Goal: Obtain resource: Download file/media

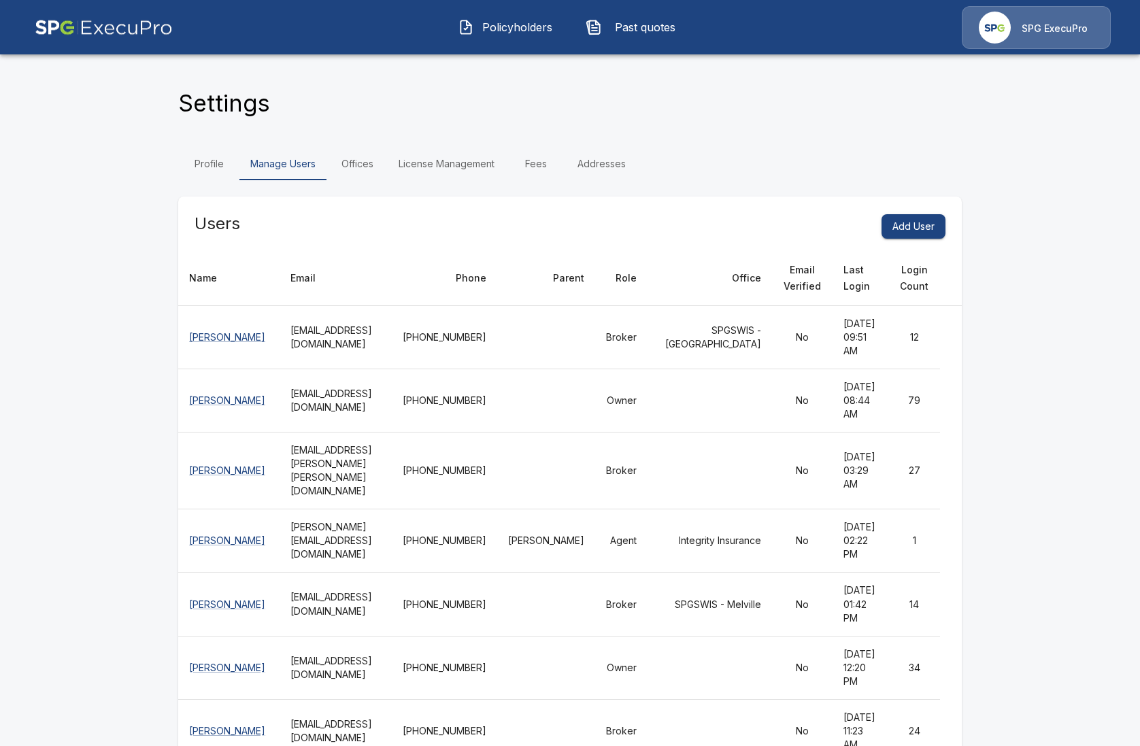
scroll to position [2468, 0]
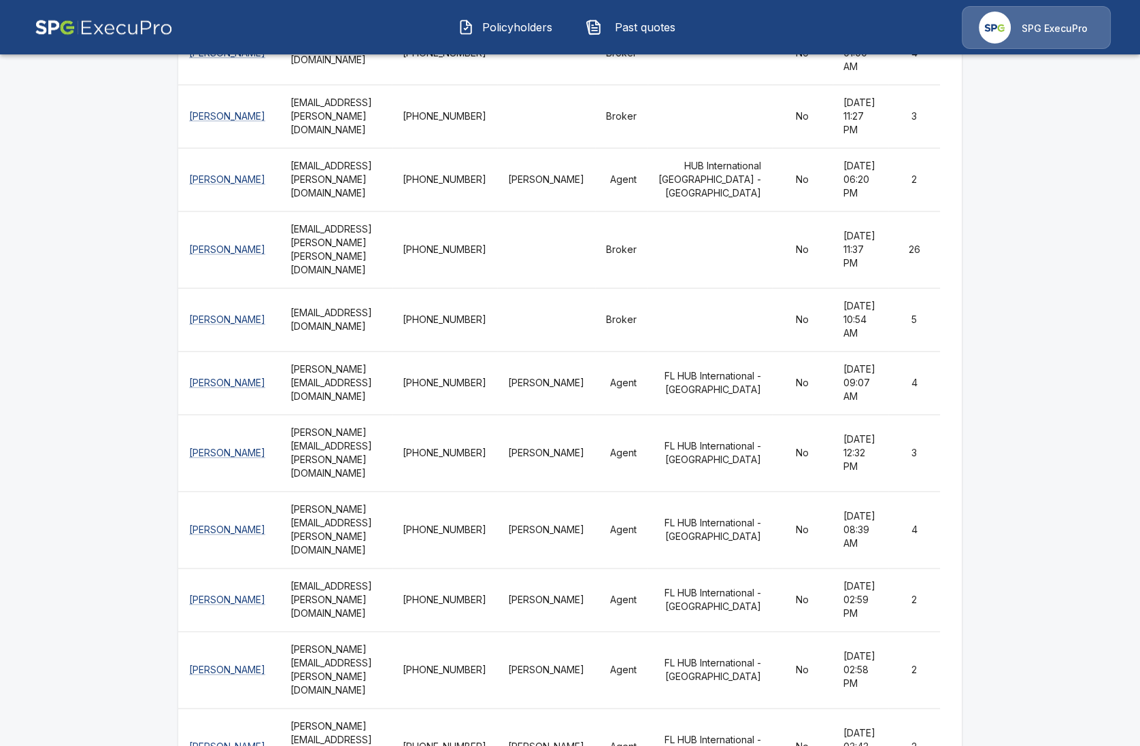
click at [473, 42] on button "Policyholders" at bounding box center [505, 27] width 117 height 35
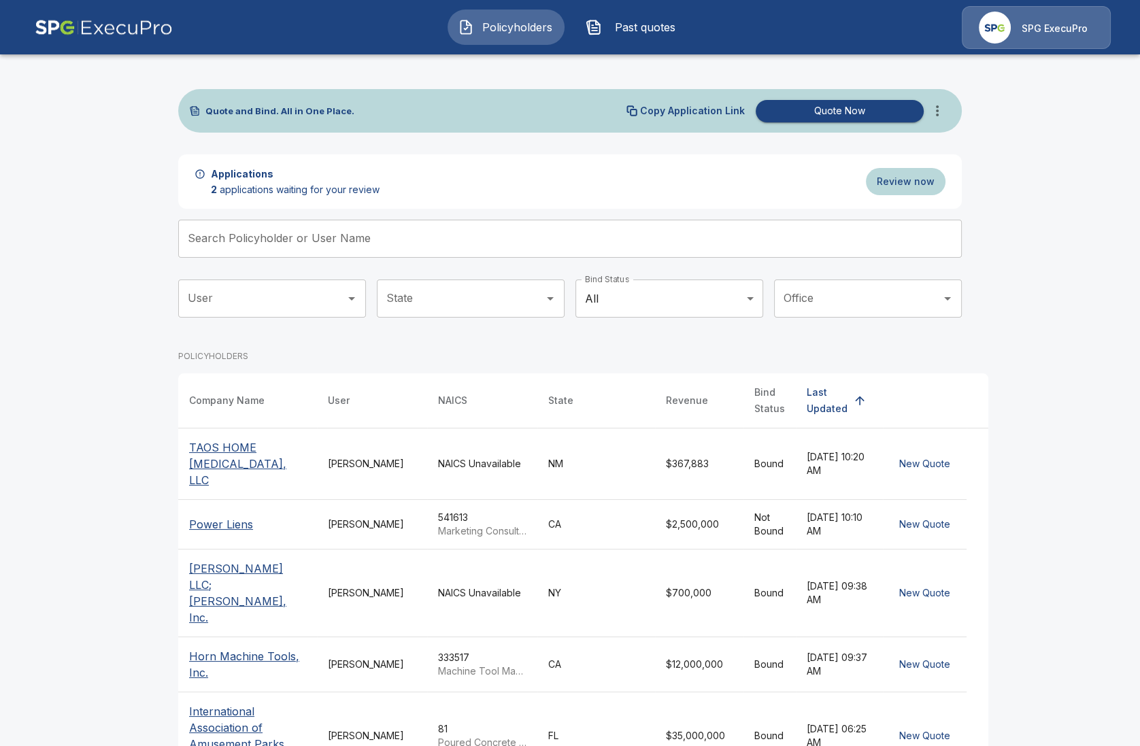
click at [394, 243] on input "Search Policyholder or User Name" at bounding box center [562, 239] width 768 height 38
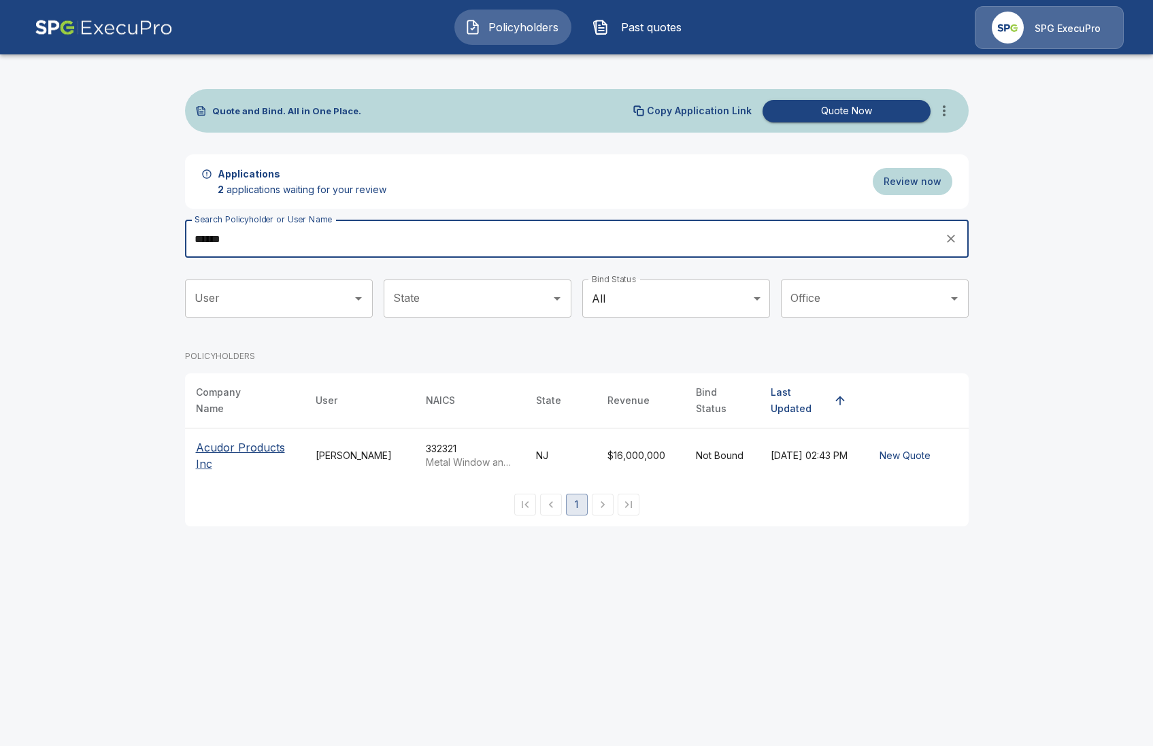
type input "******"
click at [220, 460] on p "Acudor Products Inc" at bounding box center [245, 455] width 98 height 33
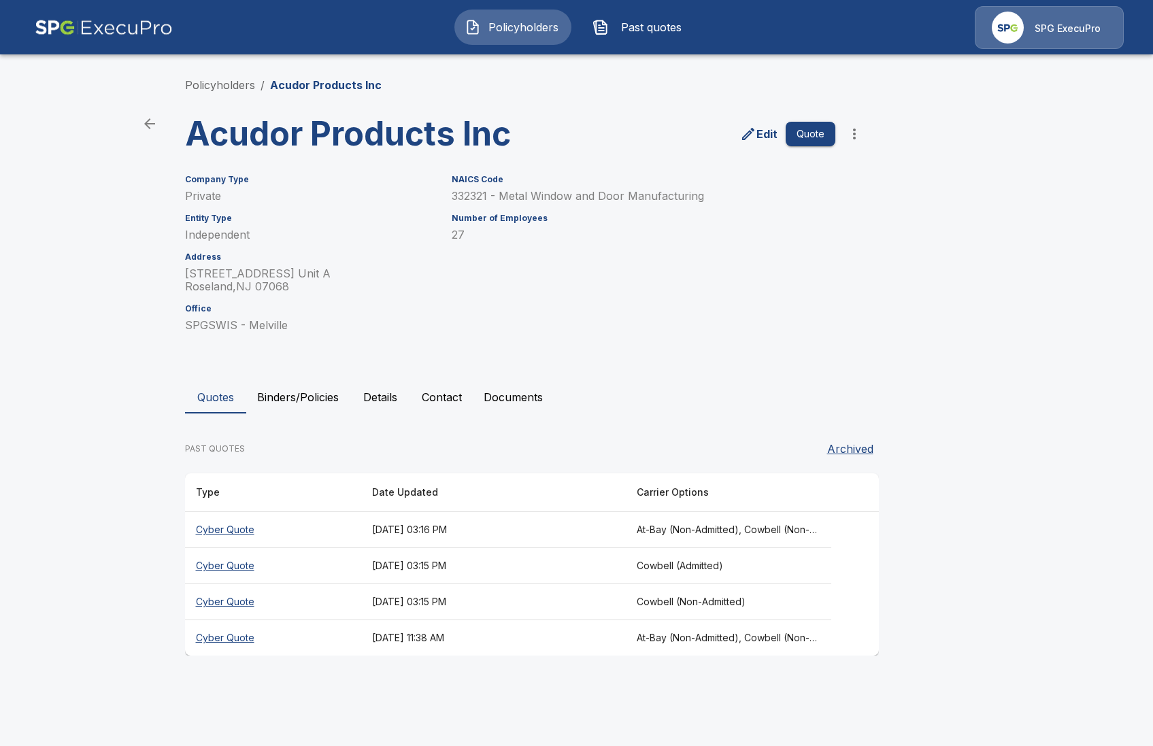
click at [207, 529] on th "Cyber Quote" at bounding box center [273, 530] width 176 height 36
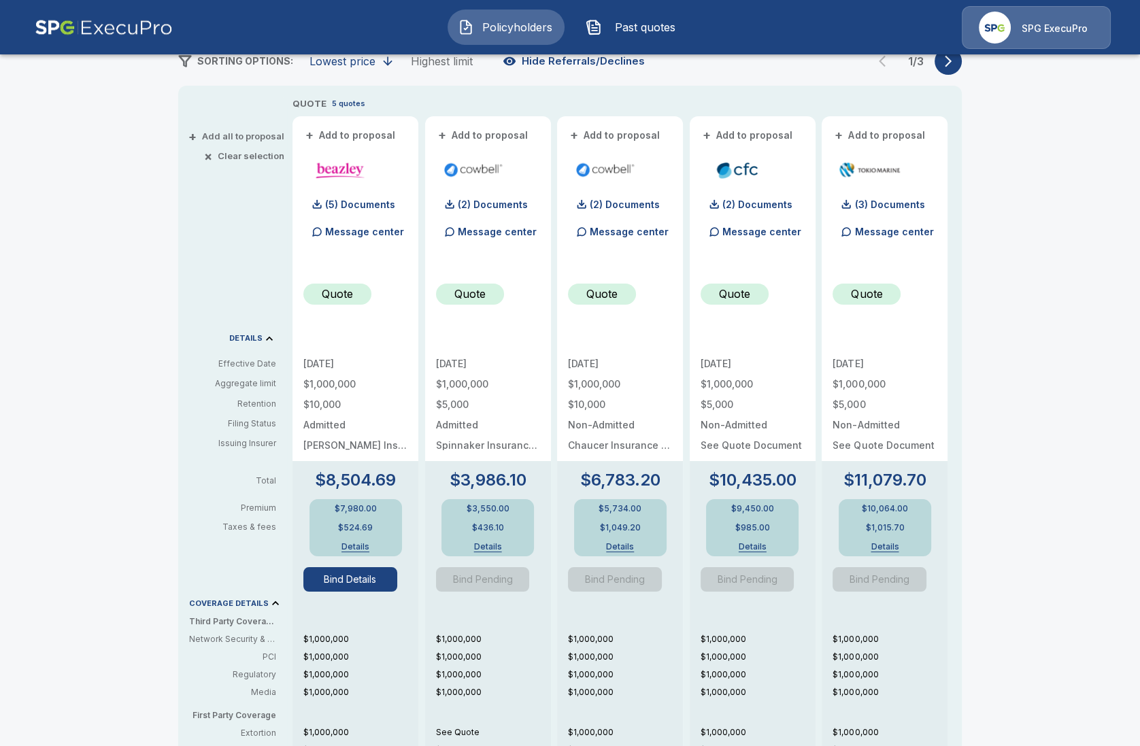
click at [384, 590] on button "Bind Details" at bounding box center [350, 579] width 94 height 24
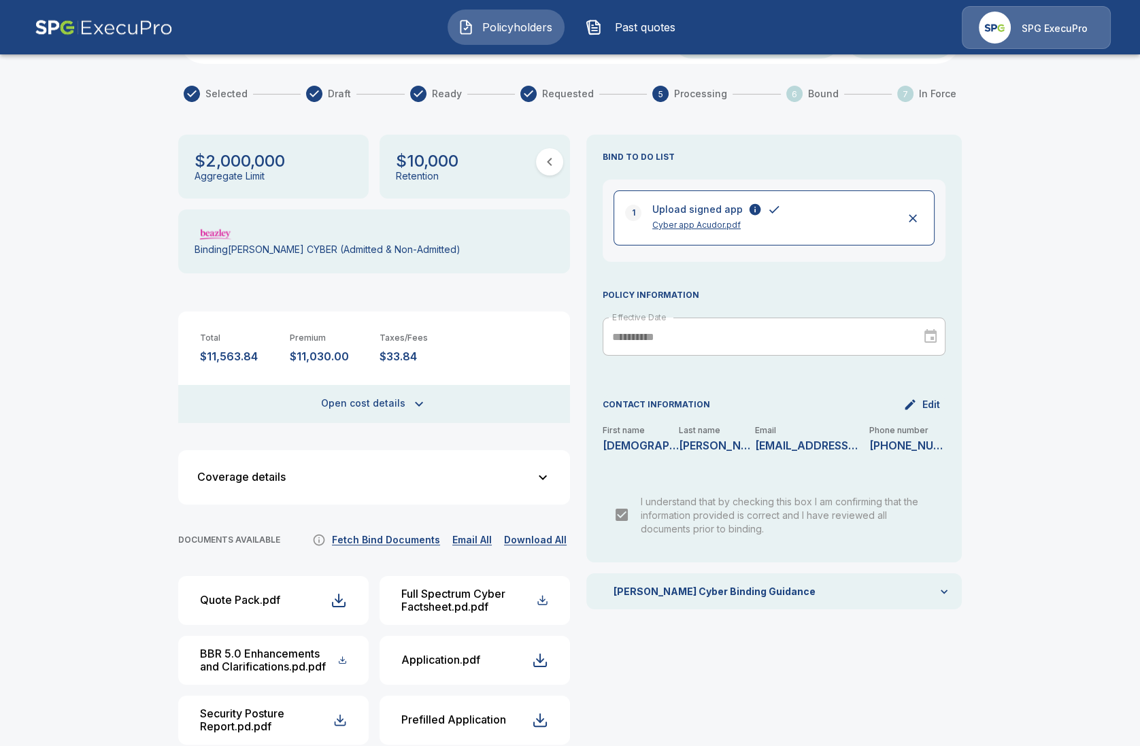
scroll to position [147, 0]
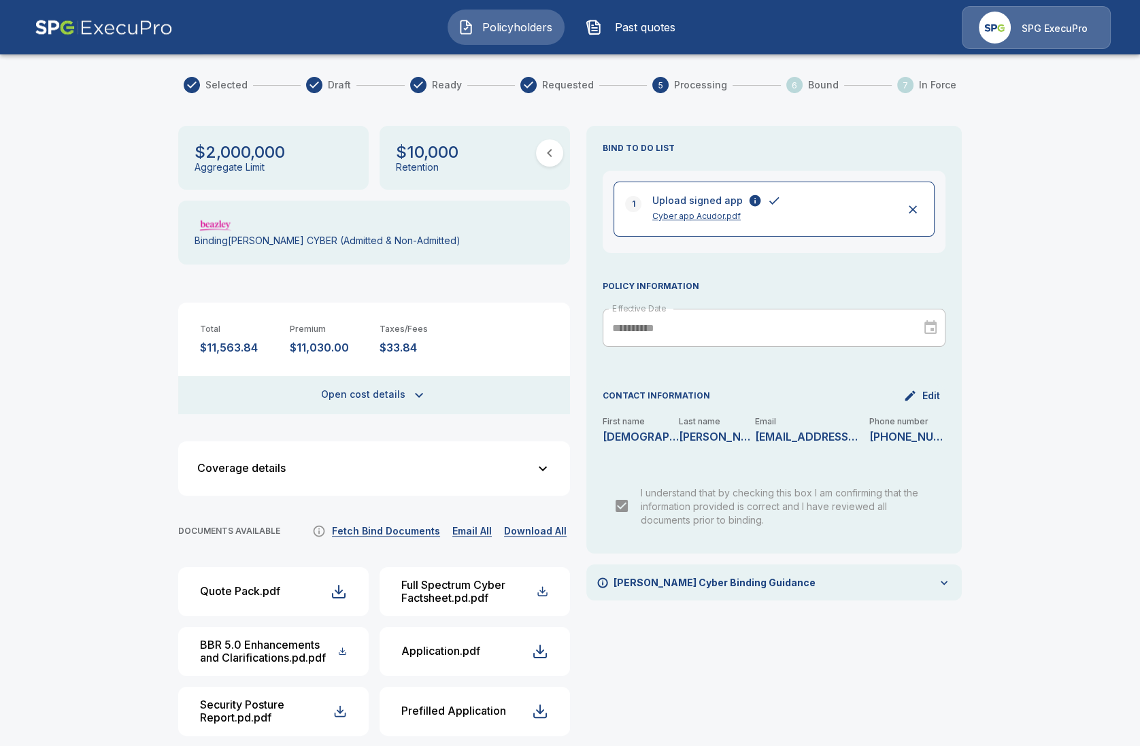
click at [371, 523] on button "Fetch Bind Documents" at bounding box center [385, 531] width 115 height 17
click at [426, 523] on button "Fetch Bind Documents" at bounding box center [385, 531] width 115 height 17
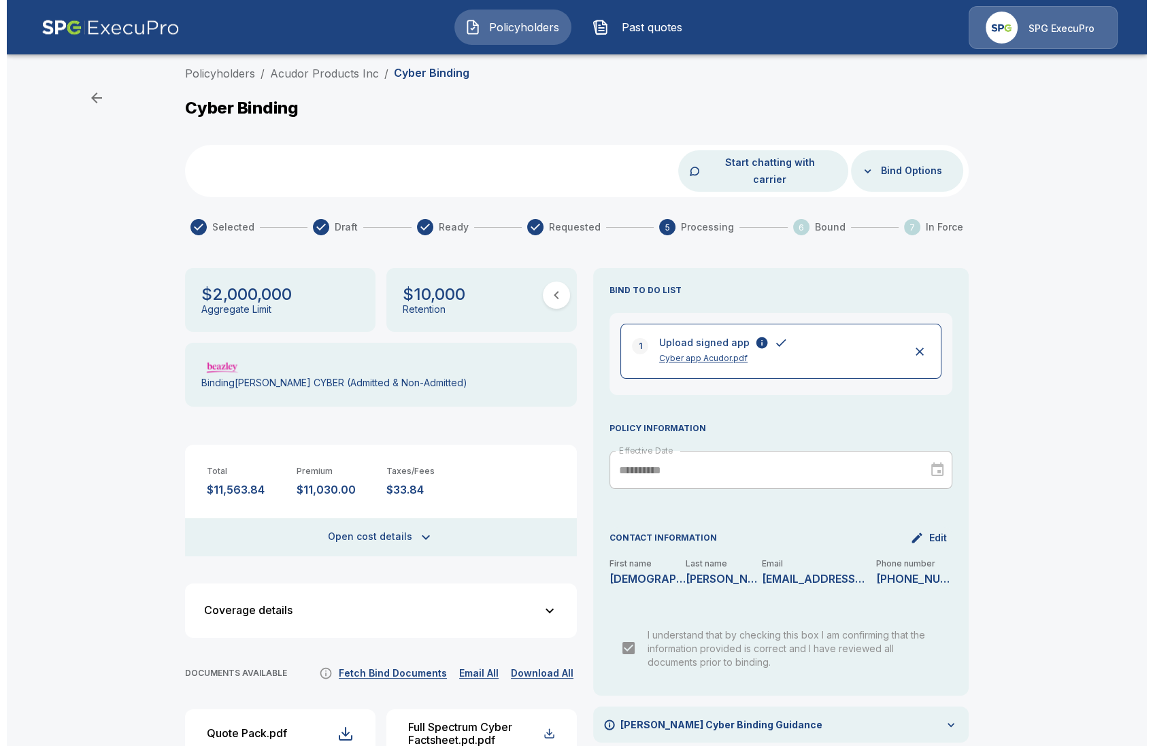
scroll to position [0, 0]
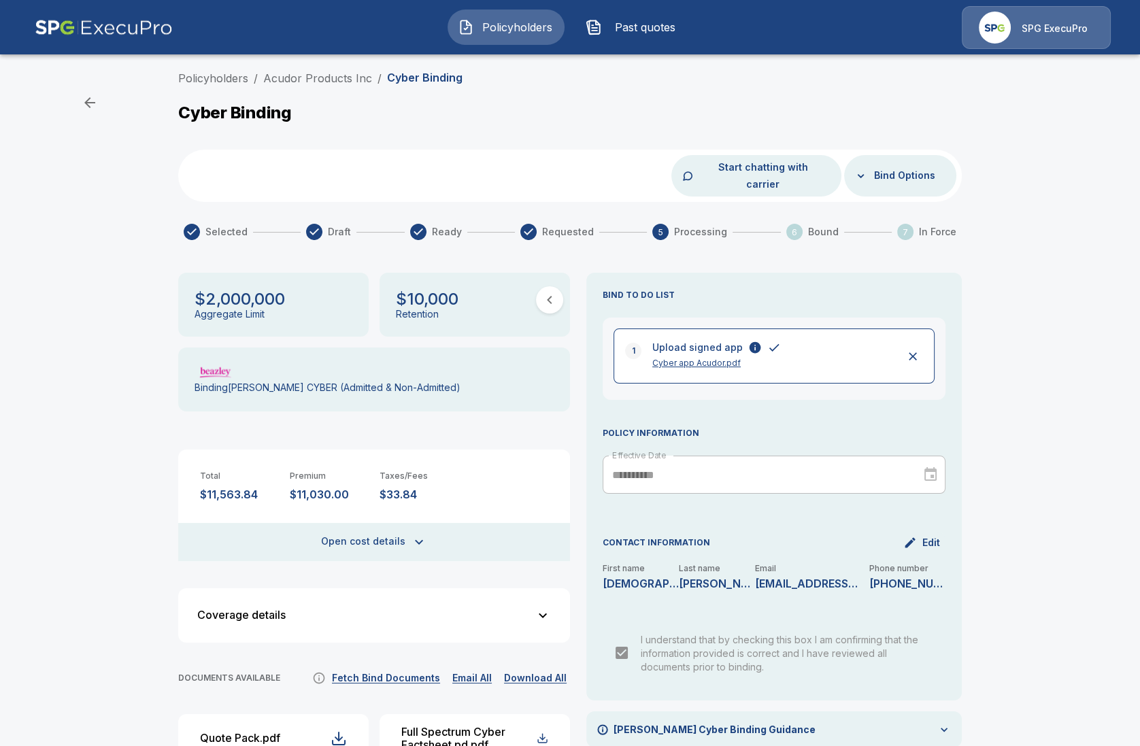
click at [730, 168] on button "Start chatting with carrier" at bounding box center [763, 175] width 135 height 41
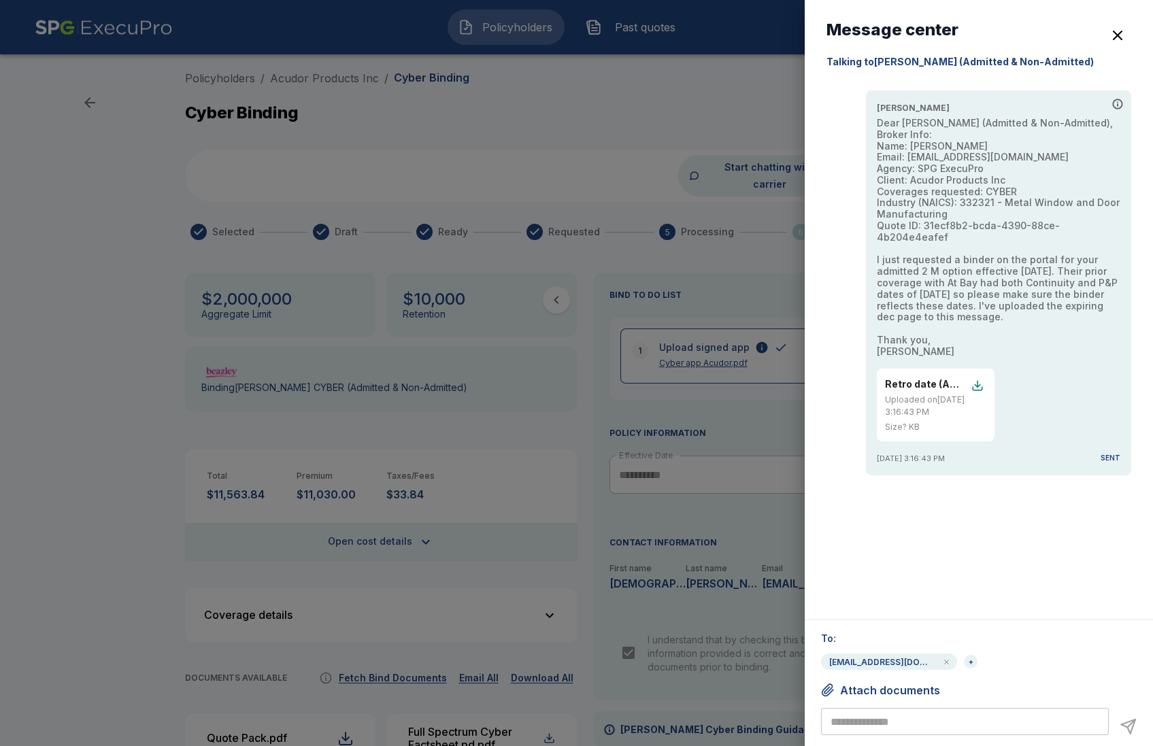
click at [479, 406] on div at bounding box center [576, 373] width 1153 height 746
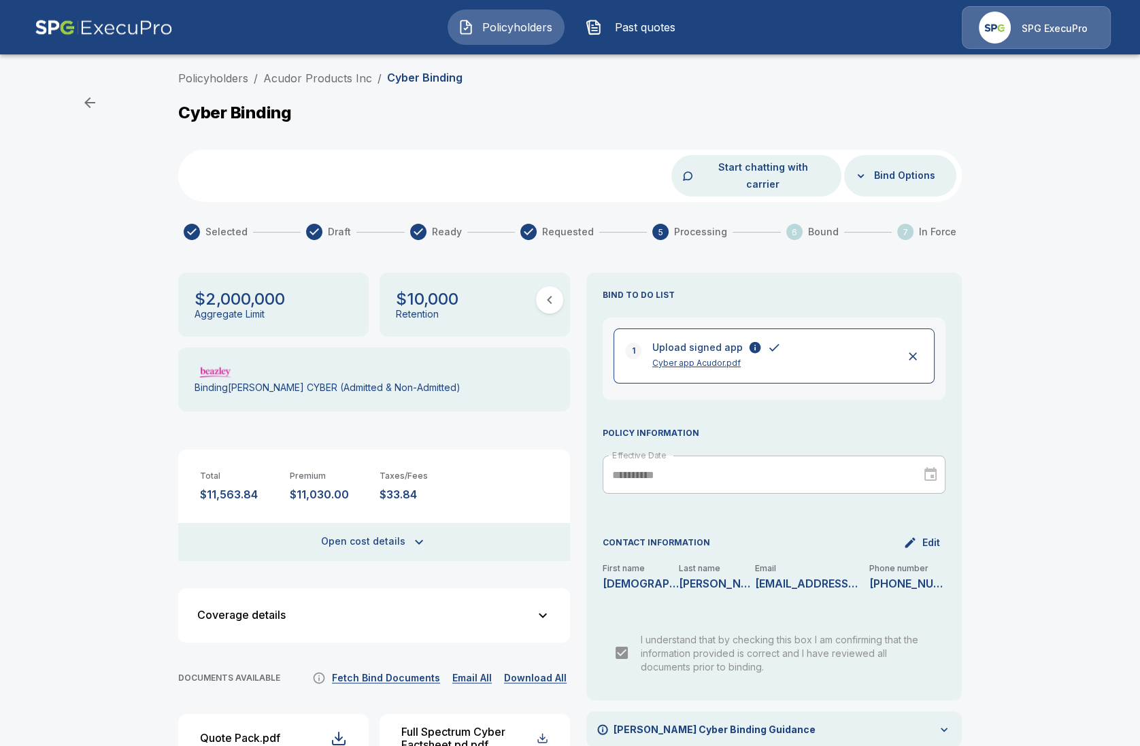
click at [724, 357] on p "Cyber app Acudor.pdf" at bounding box center [771, 363] width 239 height 12
click at [1026, 282] on div "Policyholders / Acudor Products Inc / Cyber Binding Cyber Binding Start chattin…" at bounding box center [570, 487] width 1140 height 845
click at [749, 165] on button "Start chatting with carrier" at bounding box center [763, 175] width 135 height 41
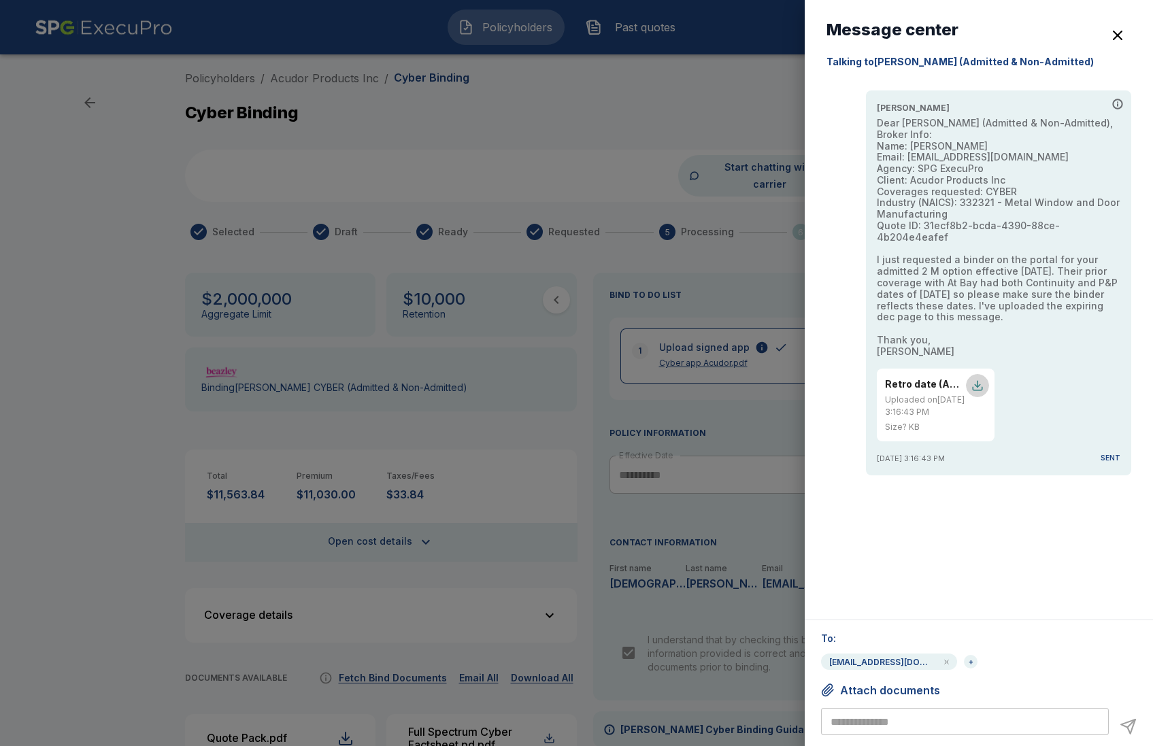
click at [975, 379] on div "button" at bounding box center [977, 385] width 12 height 12
drag, startPoint x: 1043, startPoint y: 257, endPoint x: 1051, endPoint y: 263, distance: 10.2
click at [1060, 263] on p "Dear Beazley (Admitted & Non-Admitted), Broker Info: Name: Regina Legaz Email: …" at bounding box center [997, 238] width 243 height 240
click at [1051, 263] on p "Dear Beazley (Admitted & Non-Admitted), Broker Info: Name: Regina Legaz Email: …" at bounding box center [997, 238] width 243 height 240
drag, startPoint x: 1049, startPoint y: 260, endPoint x: 969, endPoint y: 298, distance: 88.8
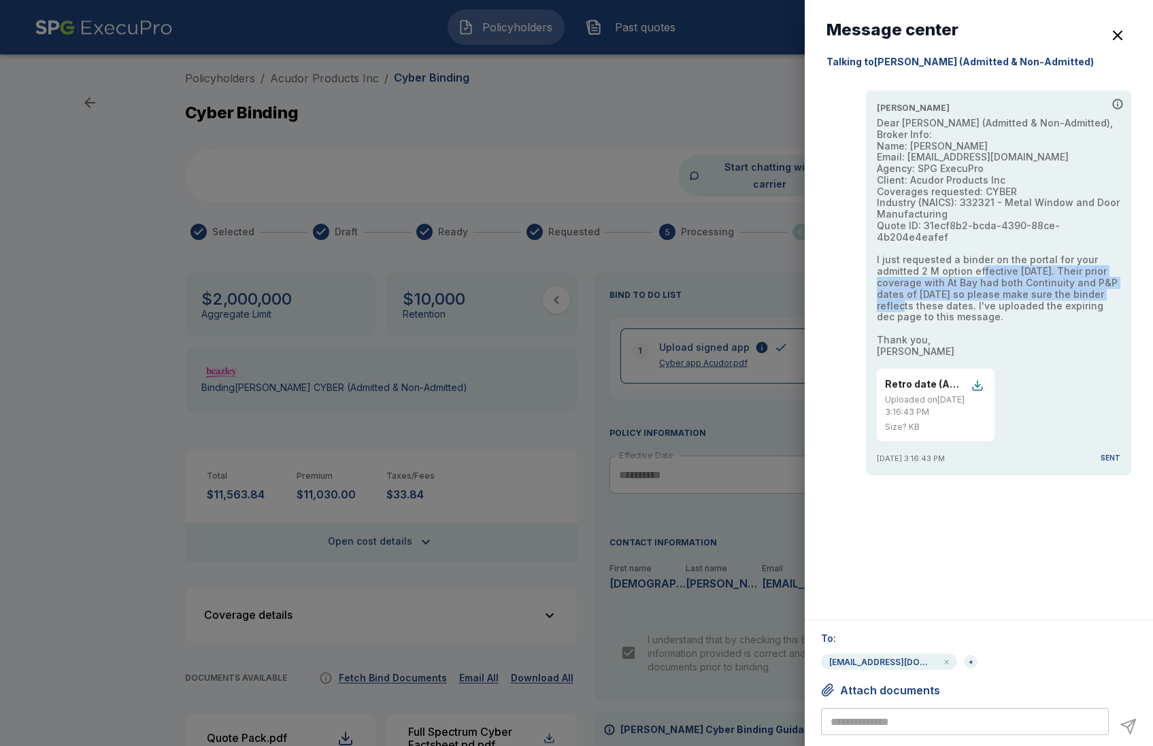
click at [969, 298] on p "Dear Beazley (Admitted & Non-Admitted), Broker Info: Name: Regina Legaz Email: …" at bounding box center [997, 238] width 243 height 240
copy p "heir prior coverage with At Bay had both Continuity and P&P dates of 9/30/2022 …"
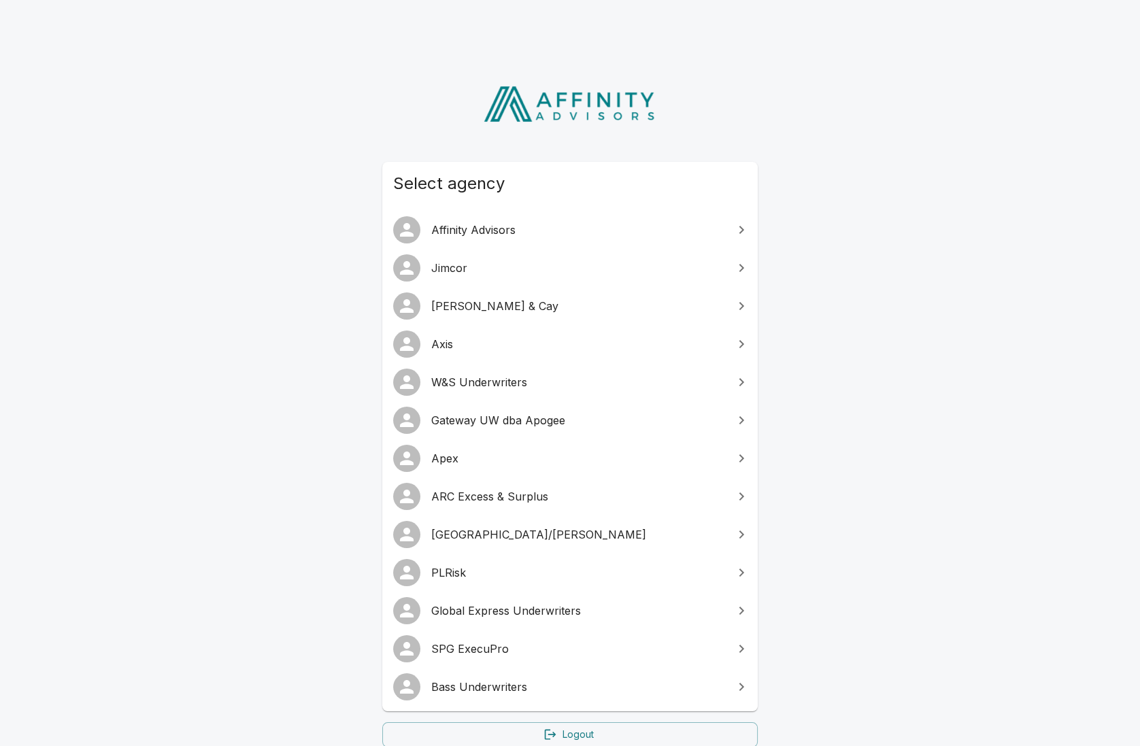
click at [511, 388] on span "W&S Underwriters" at bounding box center [578, 382] width 294 height 16
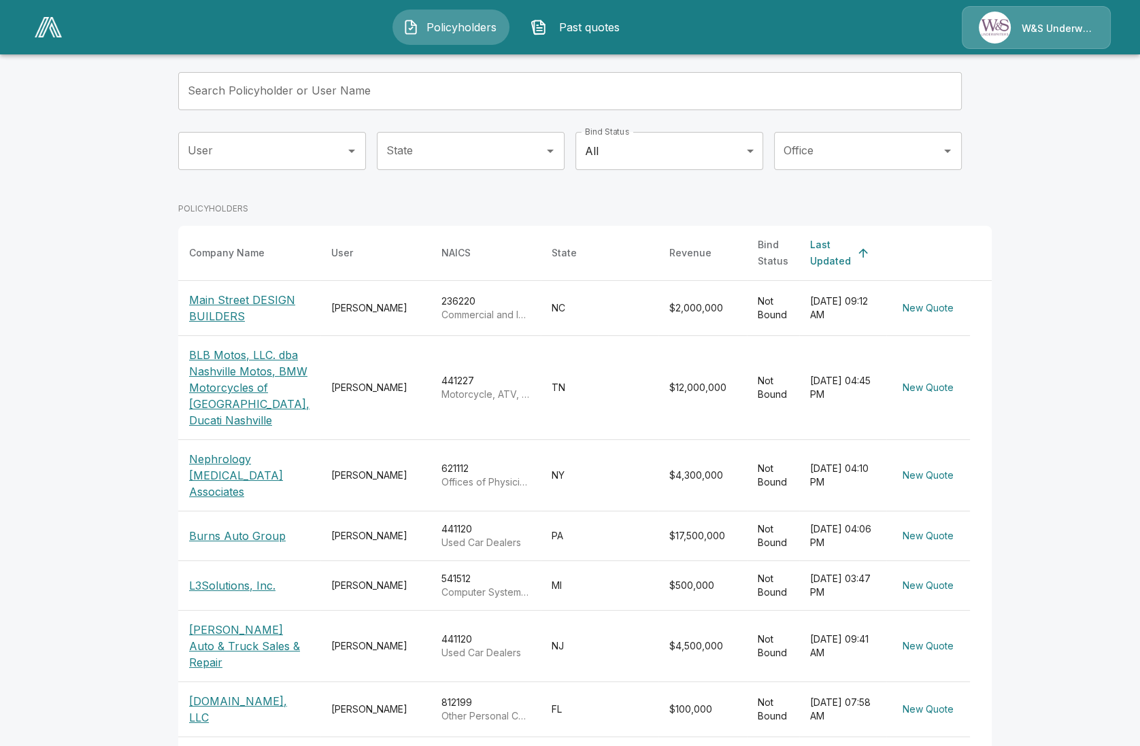
scroll to position [84, 0]
click at [220, 705] on p "[DOMAIN_NAME], LLC" at bounding box center [249, 707] width 120 height 33
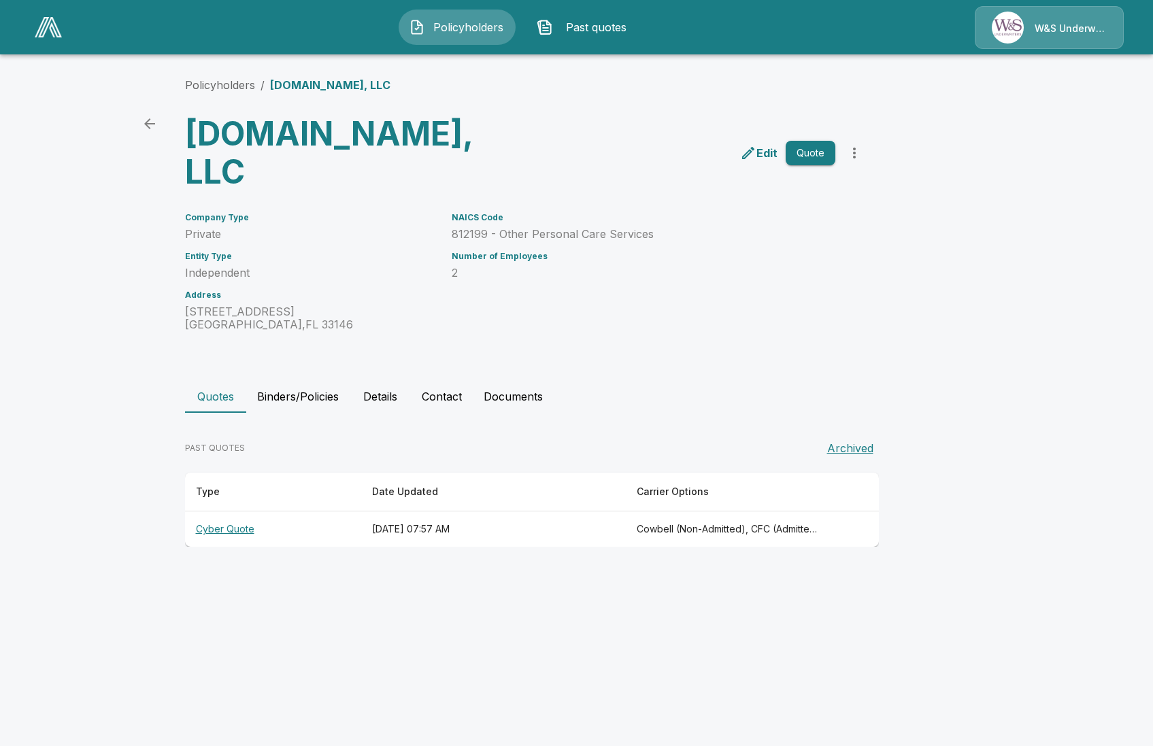
click at [241, 511] on th "Cyber Quote" at bounding box center [273, 529] width 176 height 36
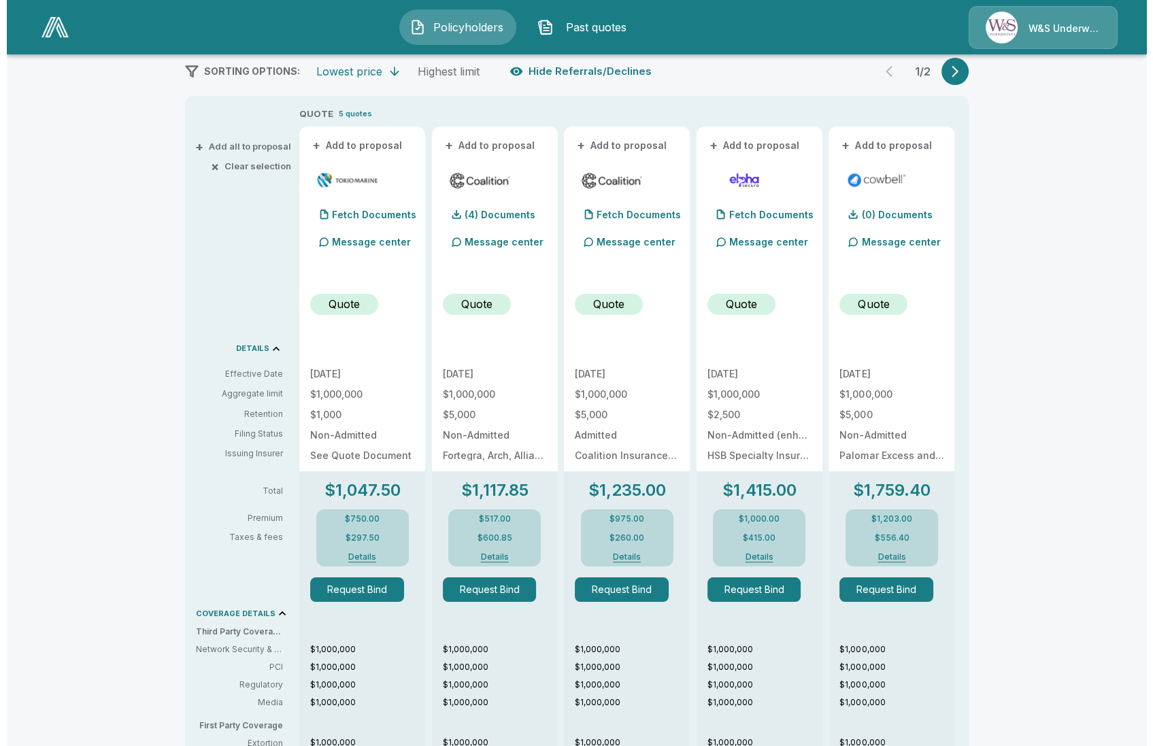
scroll to position [255, 0]
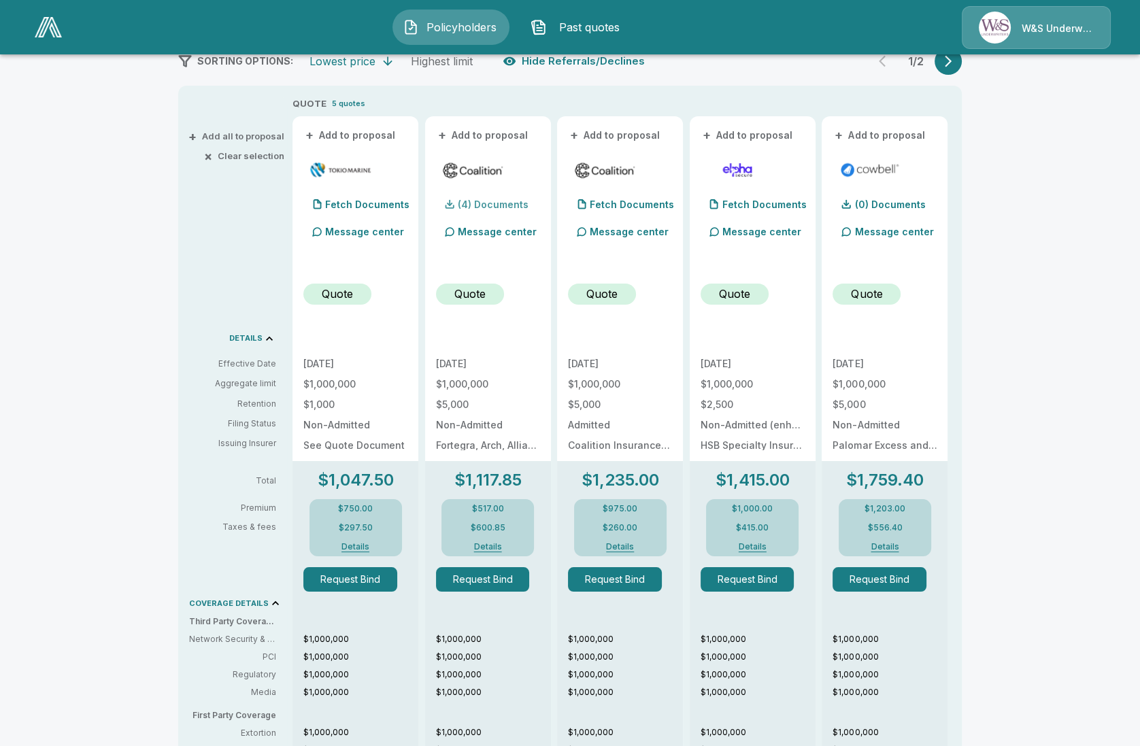
click at [520, 201] on p "(4) Documents" at bounding box center [493, 205] width 71 height 10
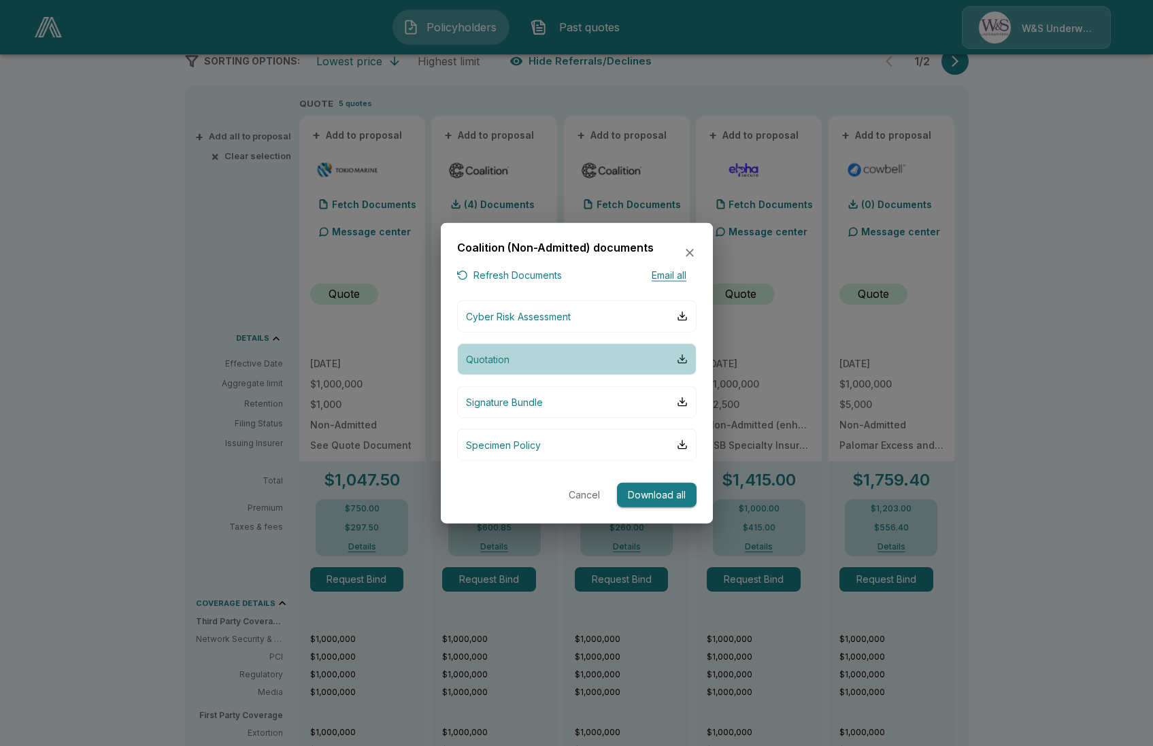
click at [522, 351] on button "Quotation" at bounding box center [576, 359] width 239 height 32
click at [973, 275] on div at bounding box center [576, 373] width 1153 height 746
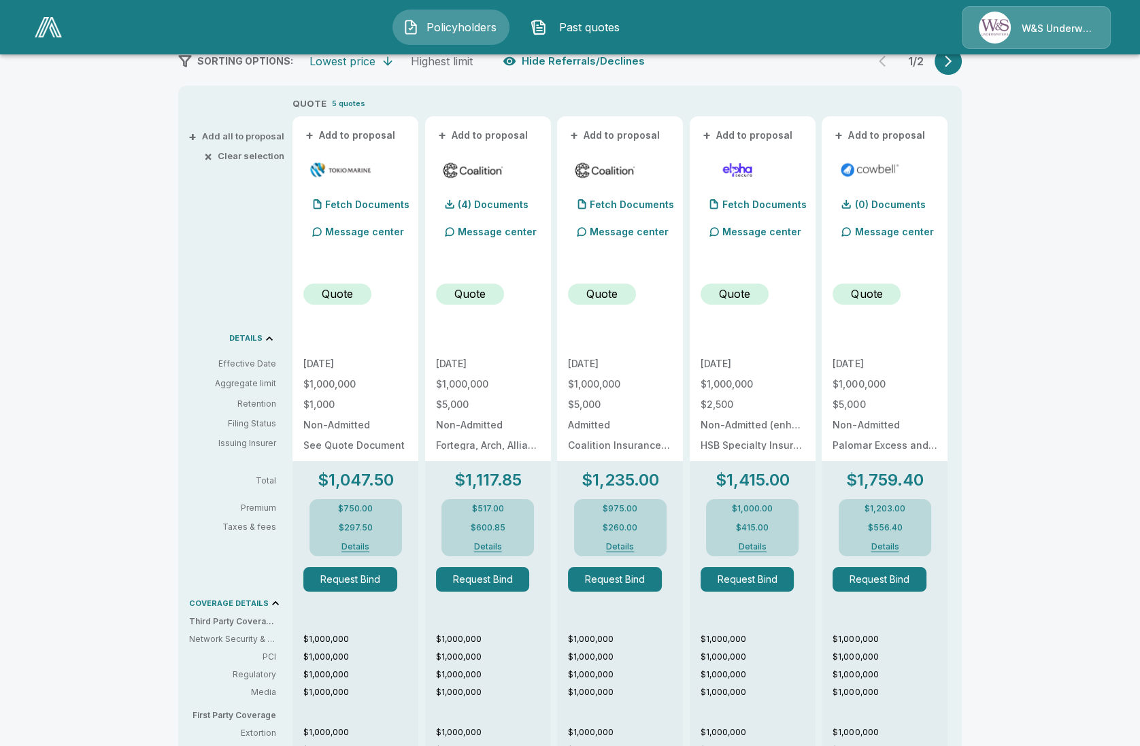
click at [488, 549] on button "Details" at bounding box center [487, 547] width 54 height 8
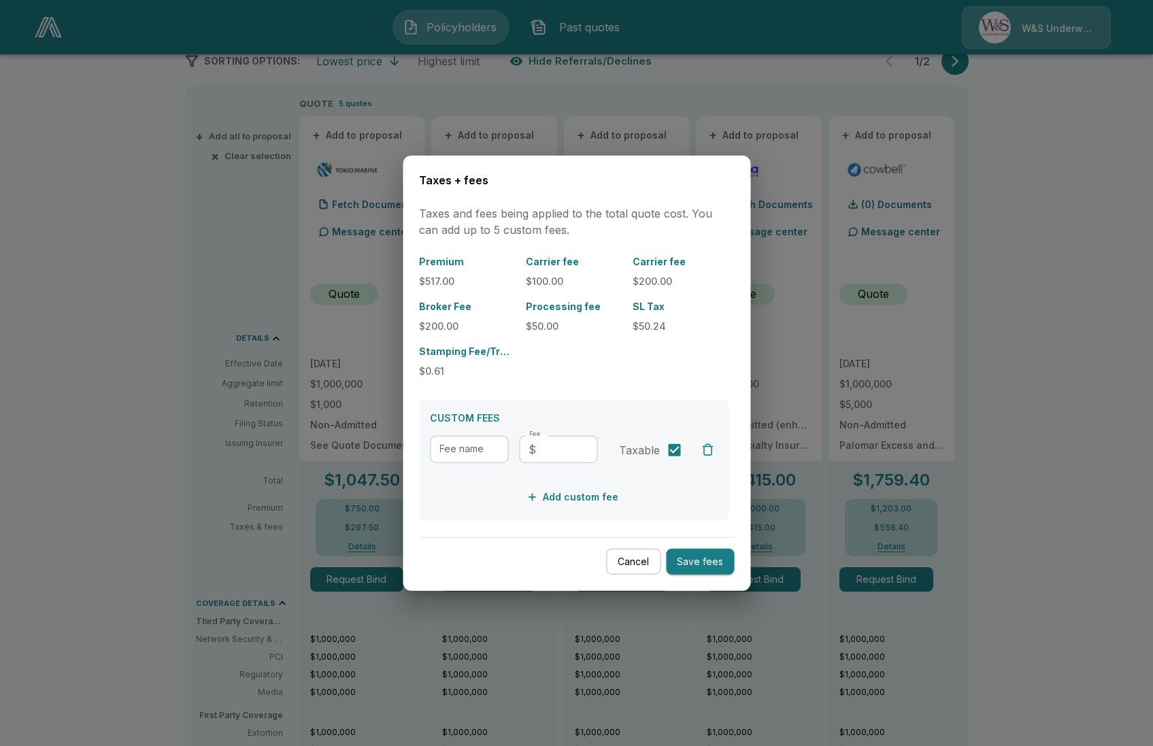
click at [635, 564] on button "Cancel" at bounding box center [633, 561] width 54 height 27
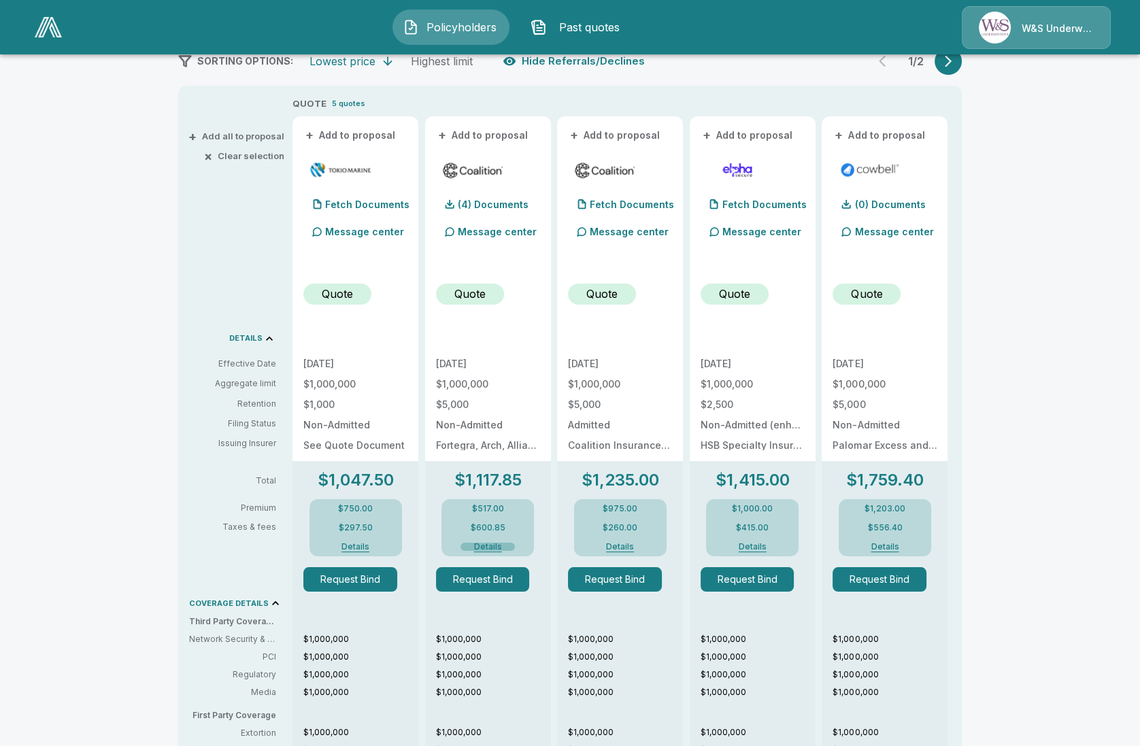
click at [493, 546] on button "Details" at bounding box center [487, 547] width 54 height 8
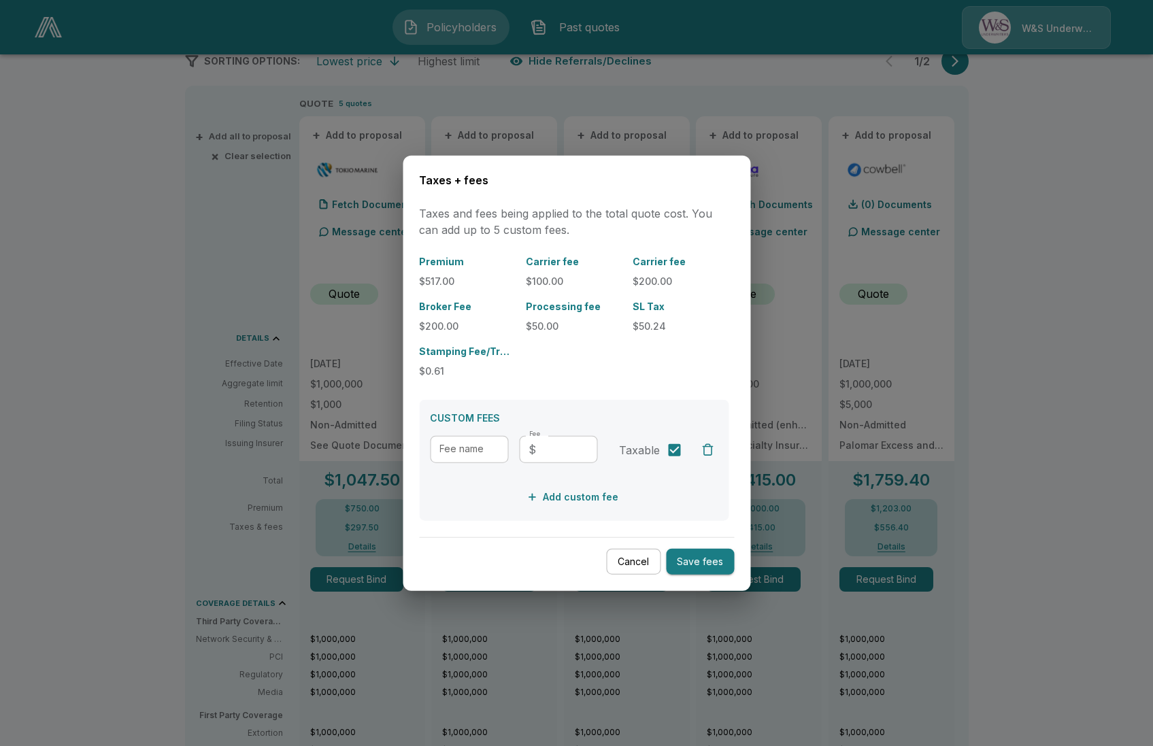
click at [631, 564] on button "Cancel" at bounding box center [633, 561] width 54 height 27
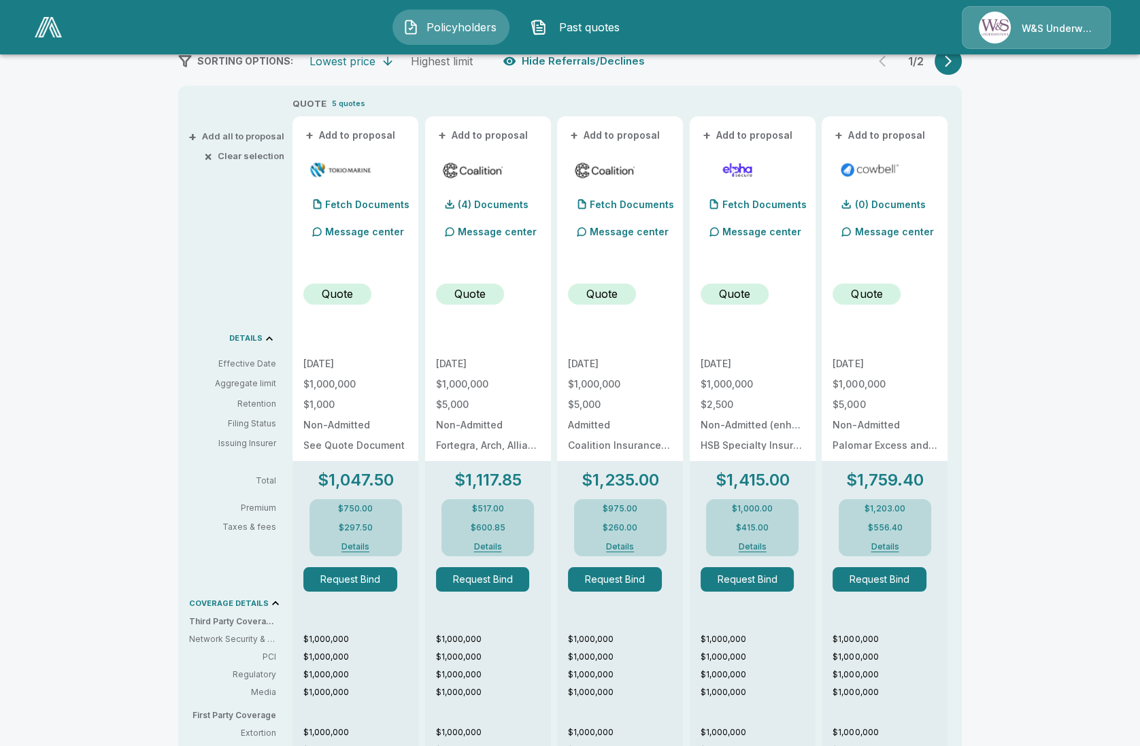
click at [498, 543] on button "Details" at bounding box center [487, 547] width 54 height 8
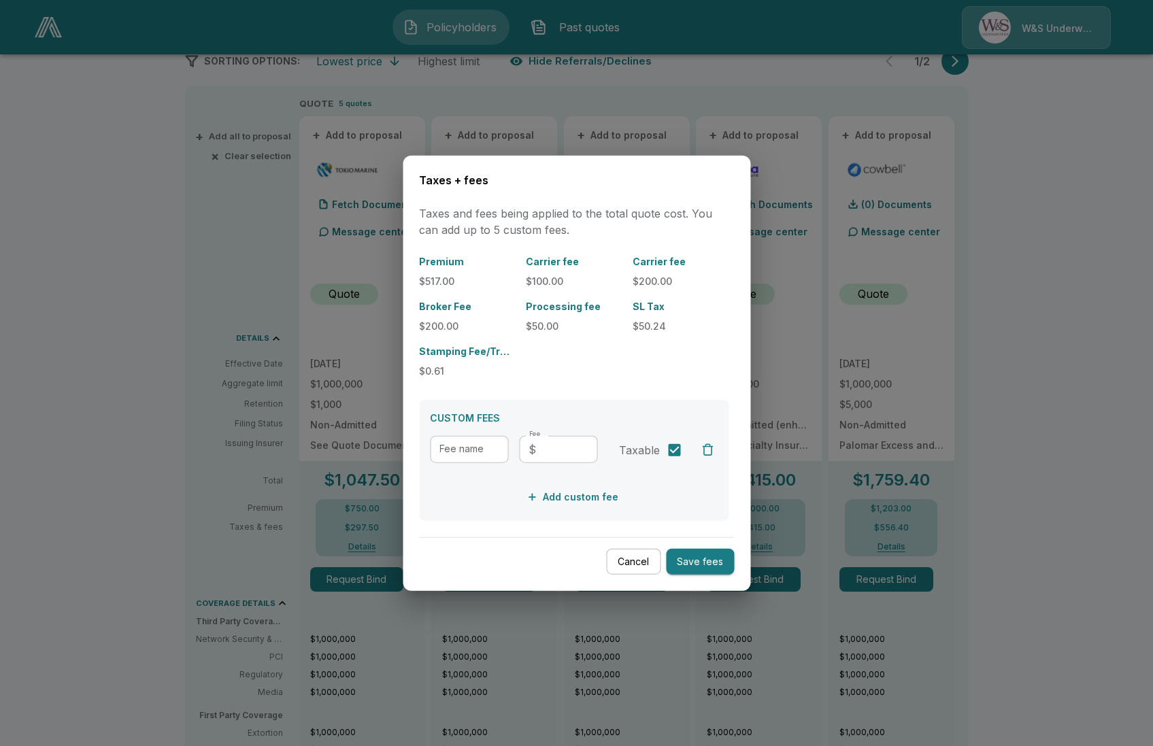
click at [625, 566] on button "Cancel" at bounding box center [633, 561] width 54 height 27
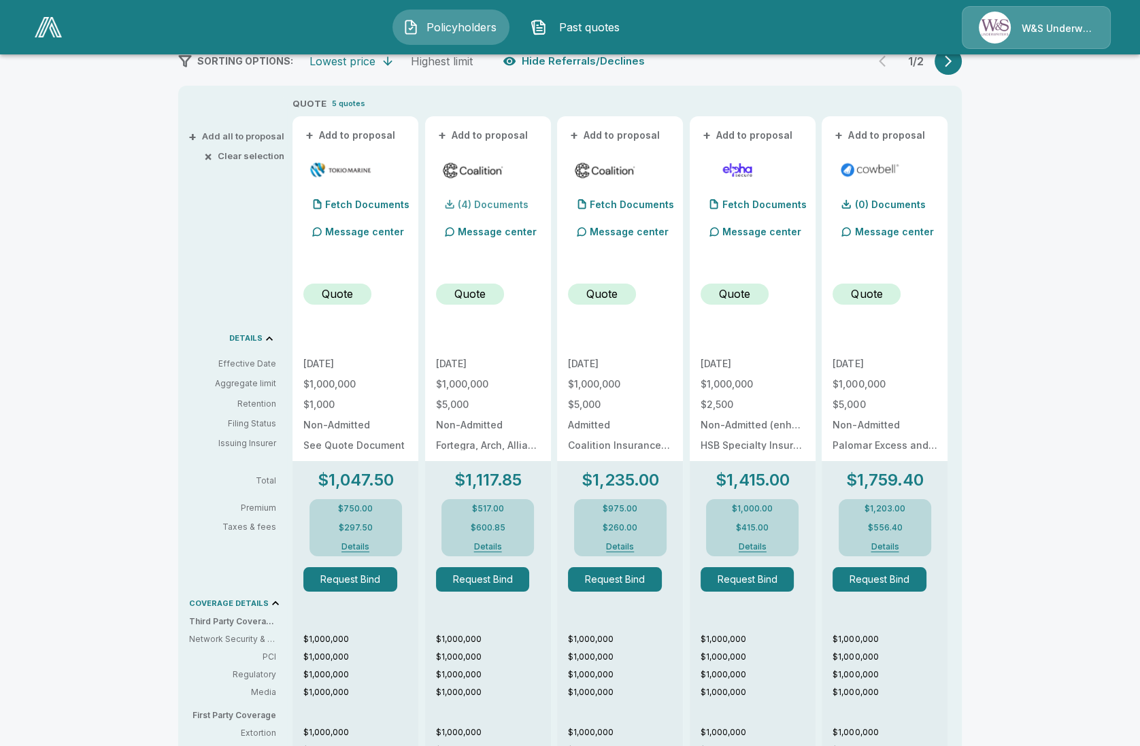
click at [486, 203] on p "(4) Documents" at bounding box center [493, 205] width 71 height 10
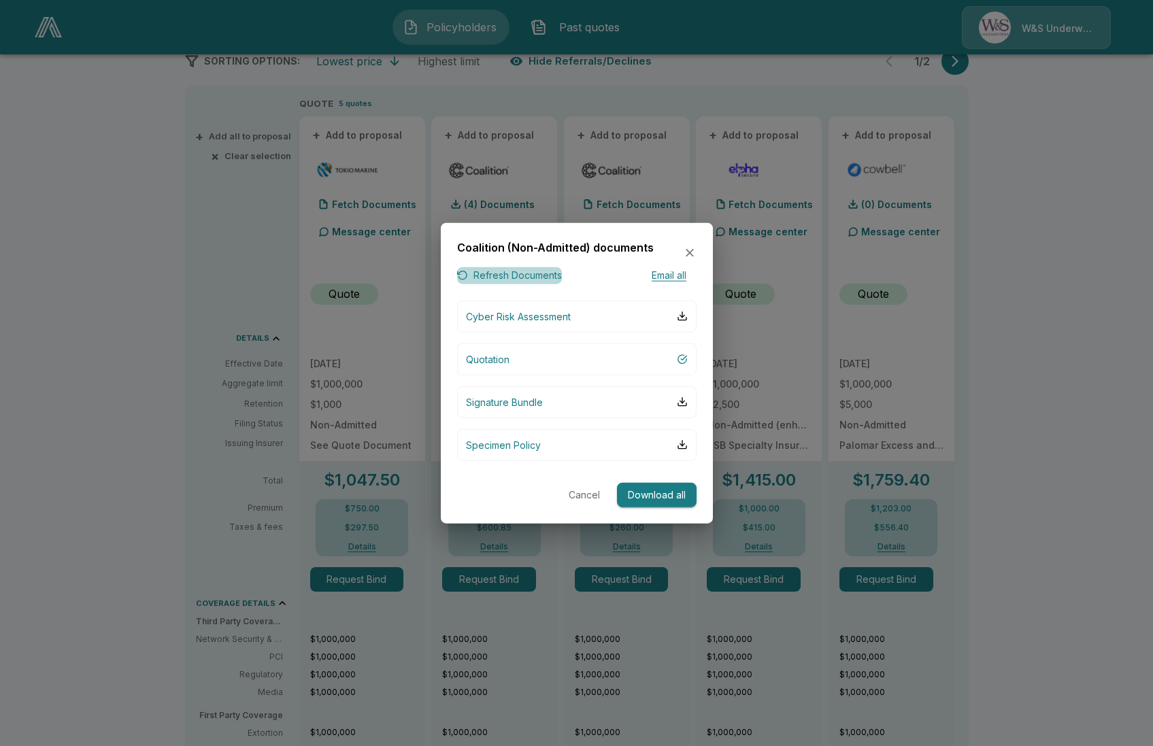
click at [514, 273] on button "Refresh Documents" at bounding box center [509, 275] width 105 height 17
click at [516, 352] on button "Quotation" at bounding box center [576, 359] width 239 height 32
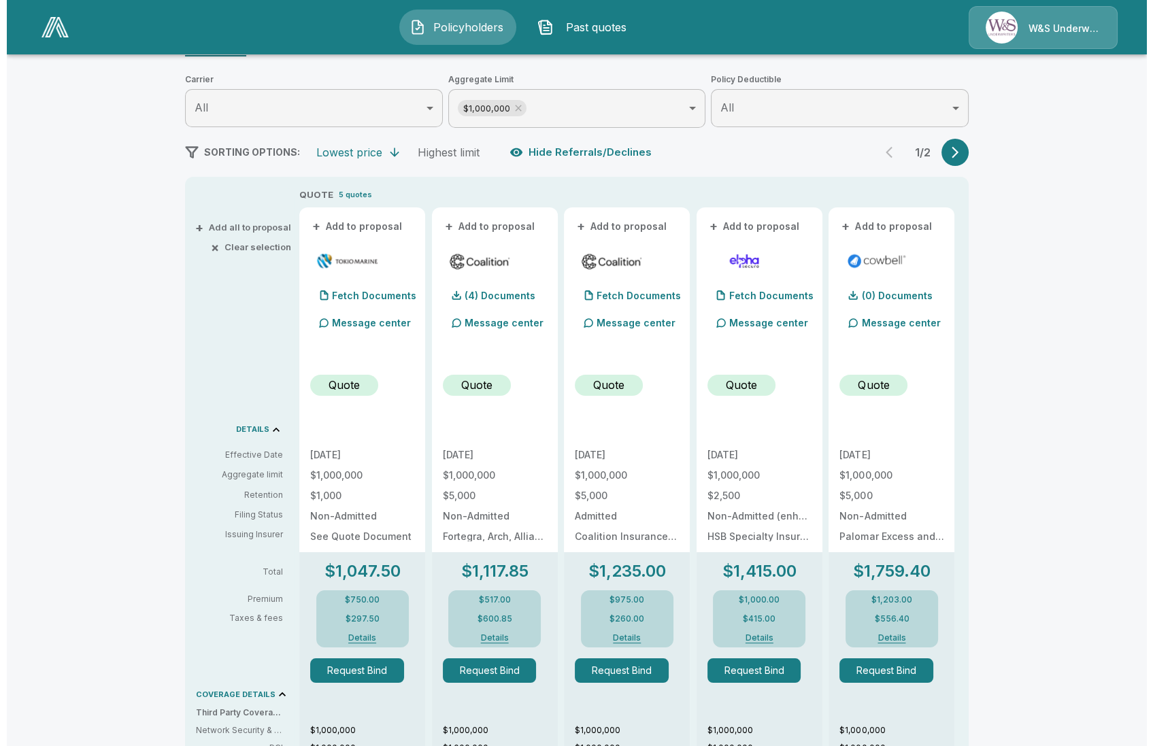
scroll to position [169, 0]
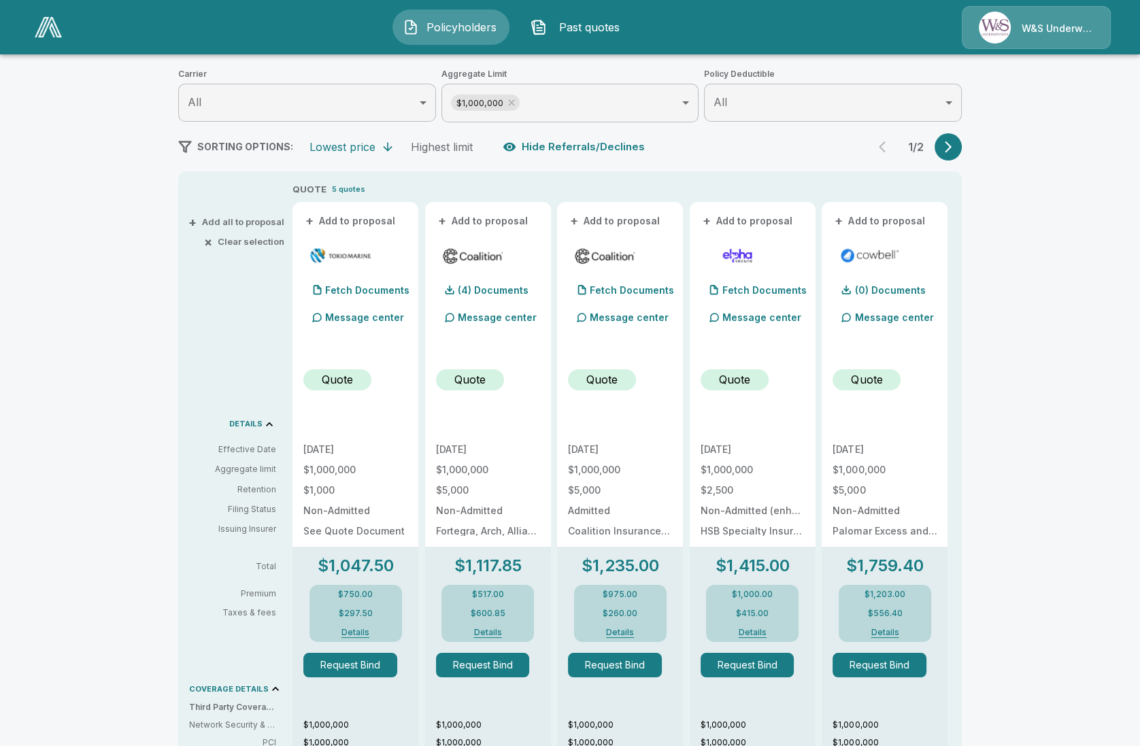
click at [496, 634] on button "Details" at bounding box center [487, 632] width 54 height 8
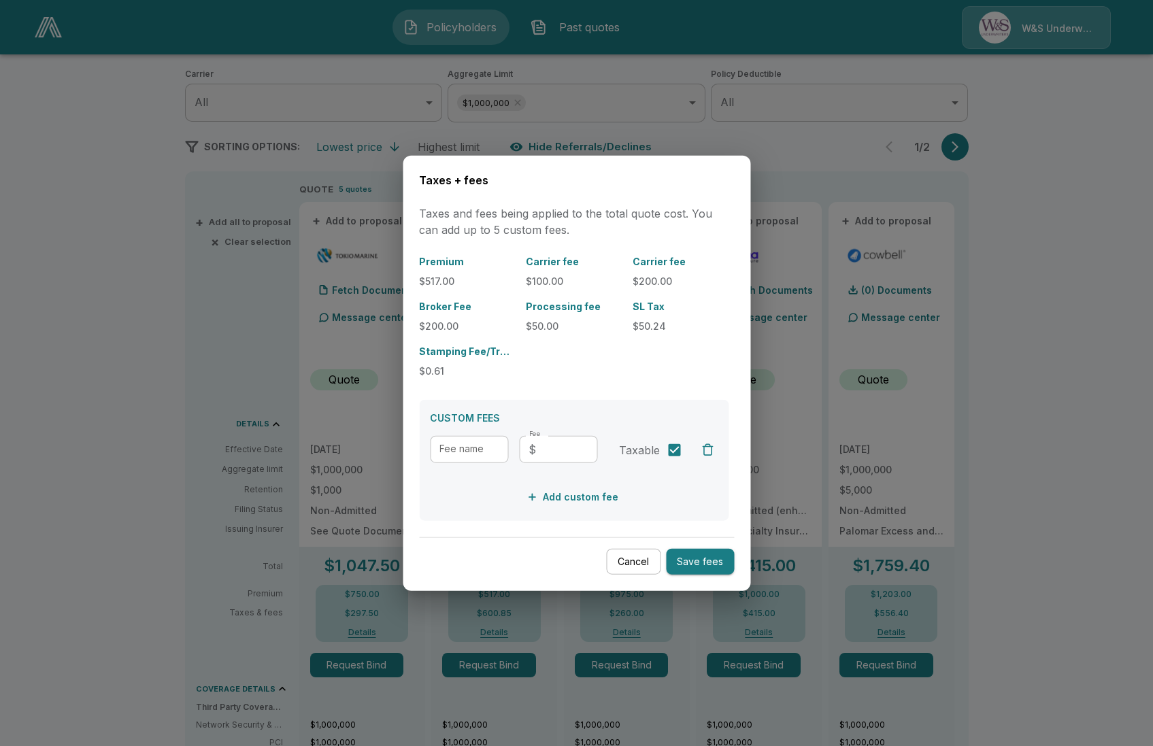
click at [359, 516] on div at bounding box center [576, 373] width 1153 height 746
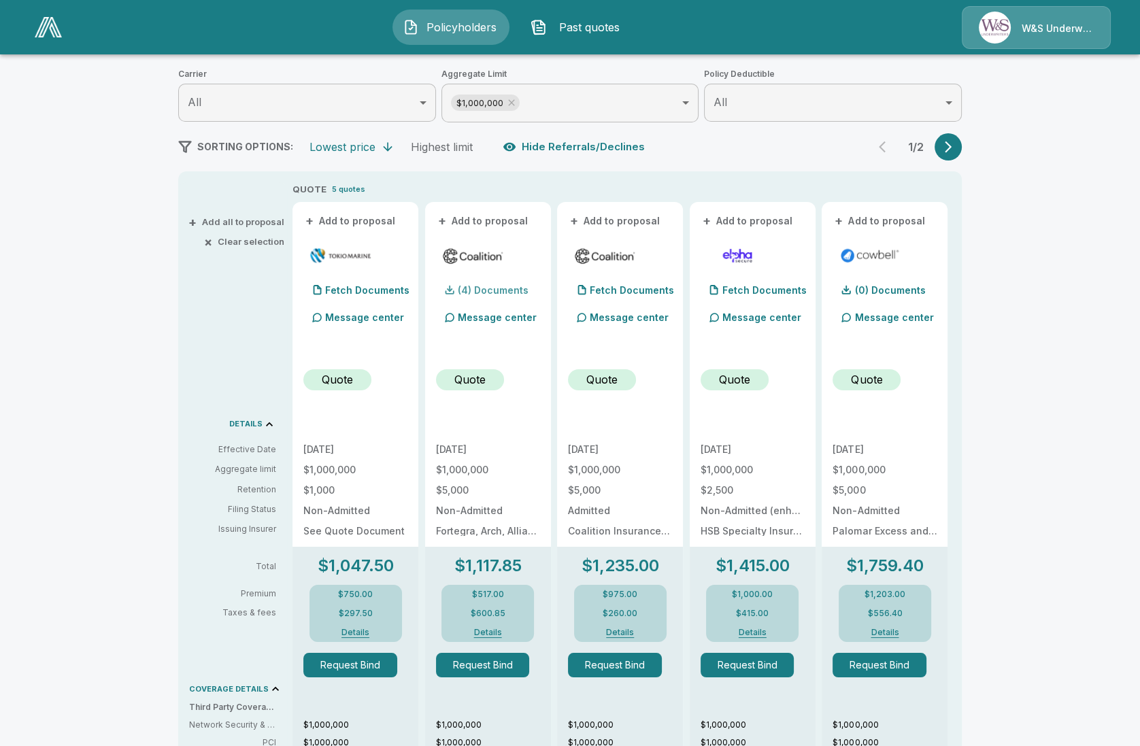
click at [497, 286] on p "(4) Documents" at bounding box center [493, 291] width 71 height 10
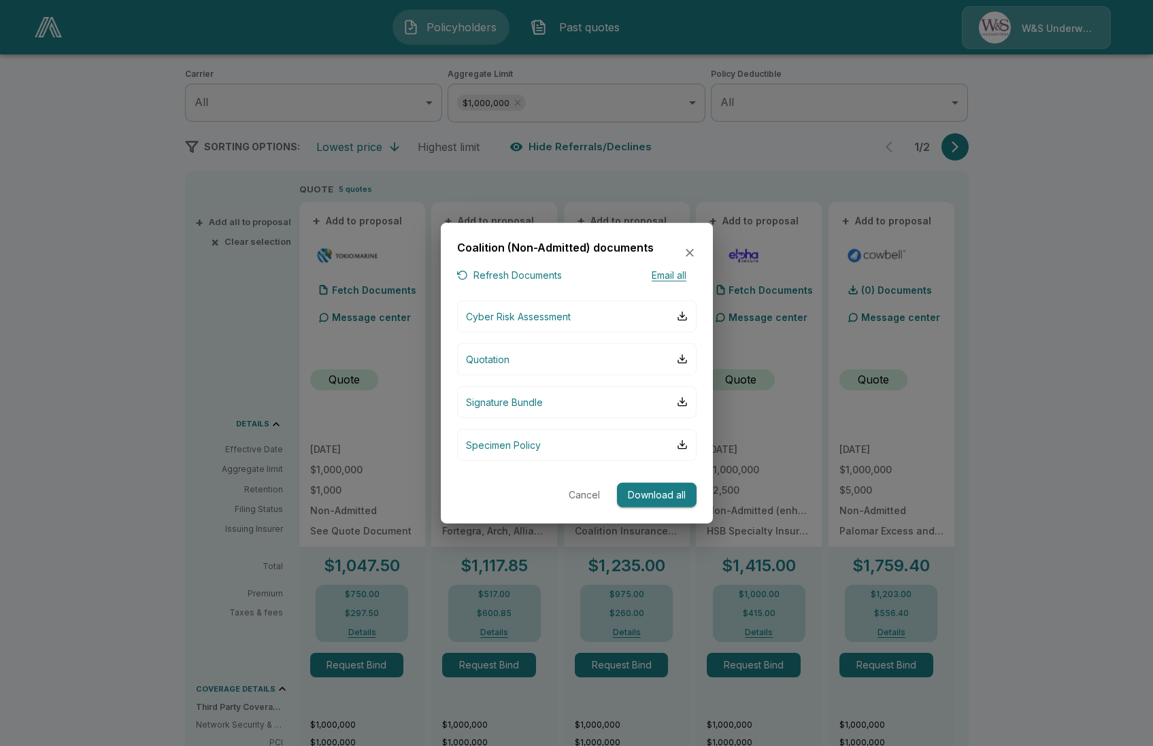
click at [146, 718] on div at bounding box center [576, 373] width 1153 height 746
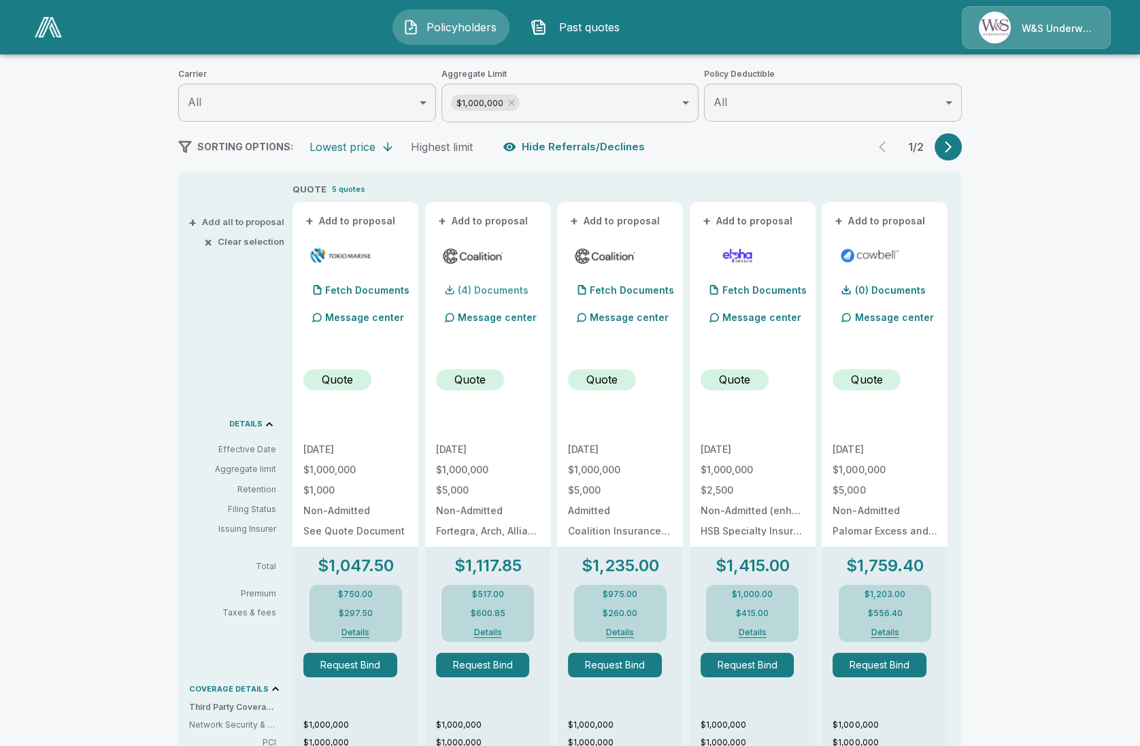
click at [524, 290] on p "(4) Documents" at bounding box center [493, 291] width 71 height 10
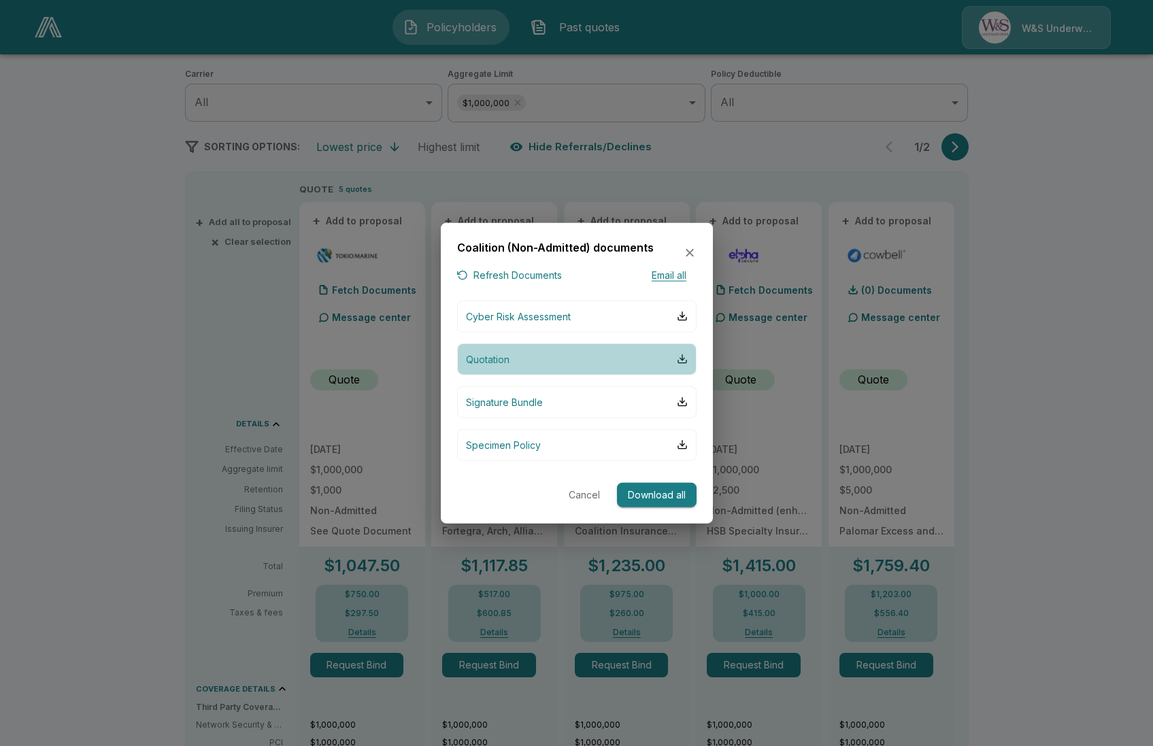
click at [574, 368] on button "Quotation" at bounding box center [576, 359] width 239 height 32
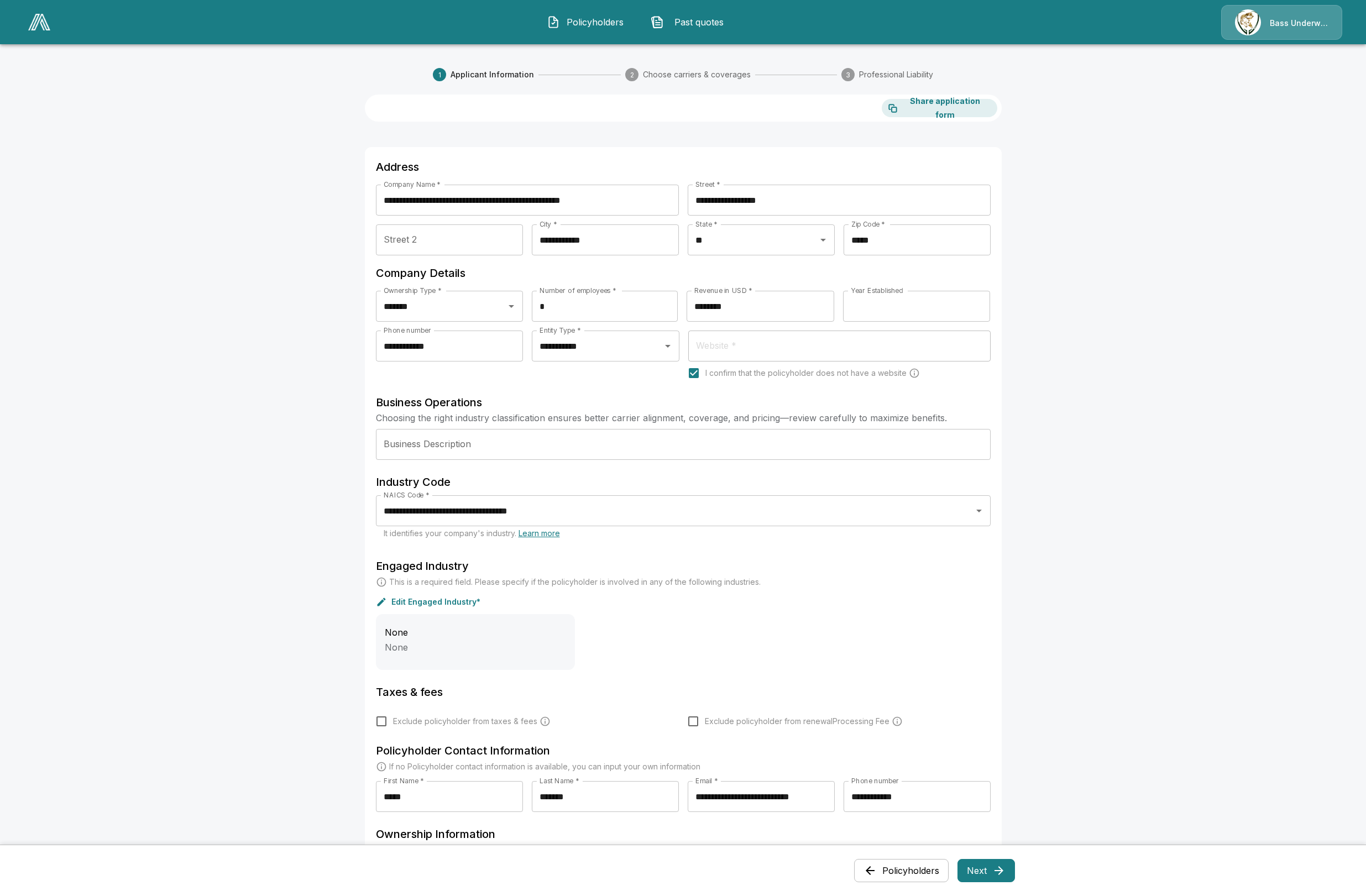
scroll to position [175, 0]
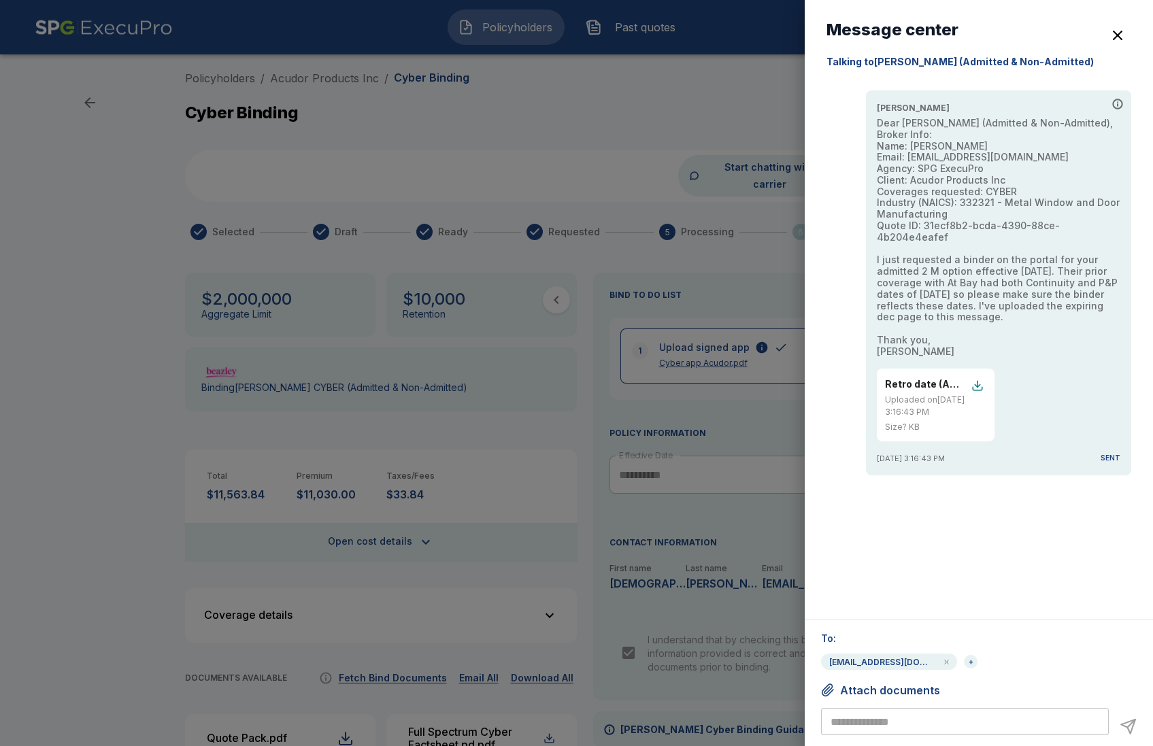
click at [555, 105] on div at bounding box center [576, 373] width 1153 height 746
